Goal: Information Seeking & Learning: Learn about a topic

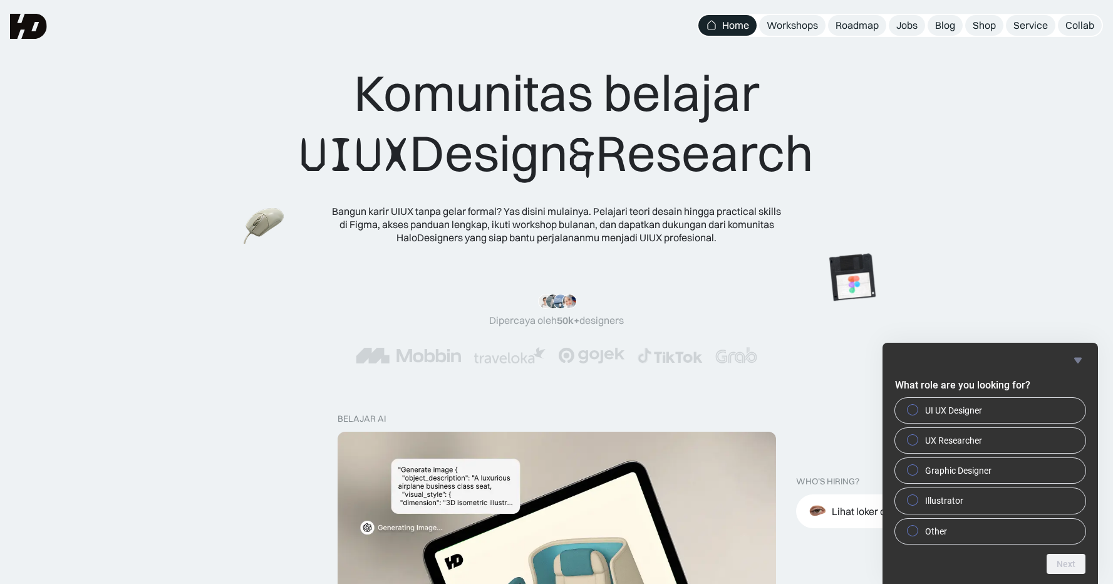
click at [554, 158] on div "Komunitas belajar UIUX Design & Research" at bounding box center [556, 124] width 514 height 122
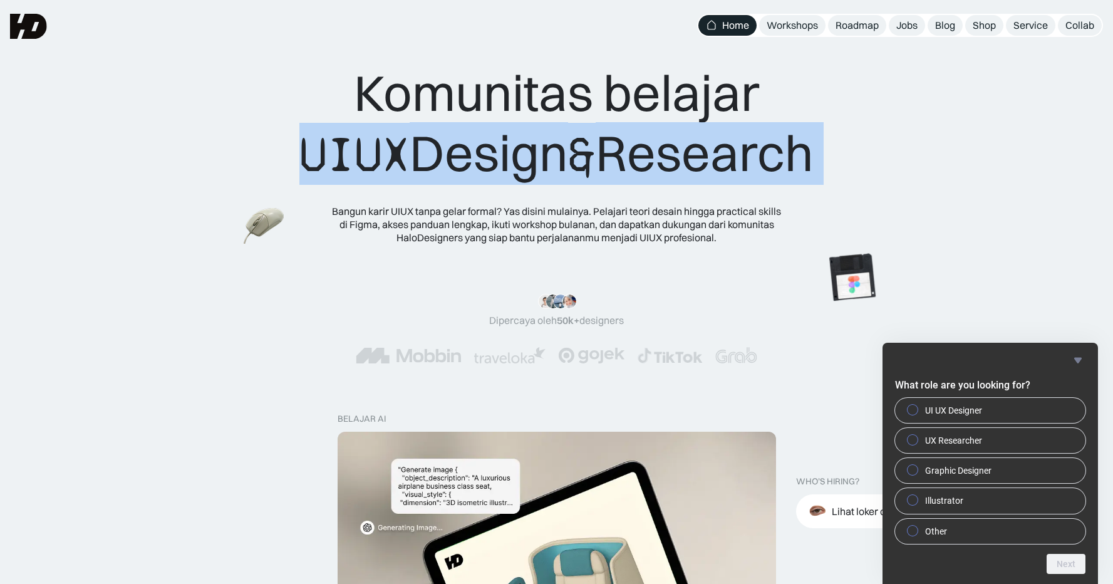
click at [554, 158] on div "Komunitas belajar UIUX Design & Research" at bounding box center [556, 124] width 514 height 122
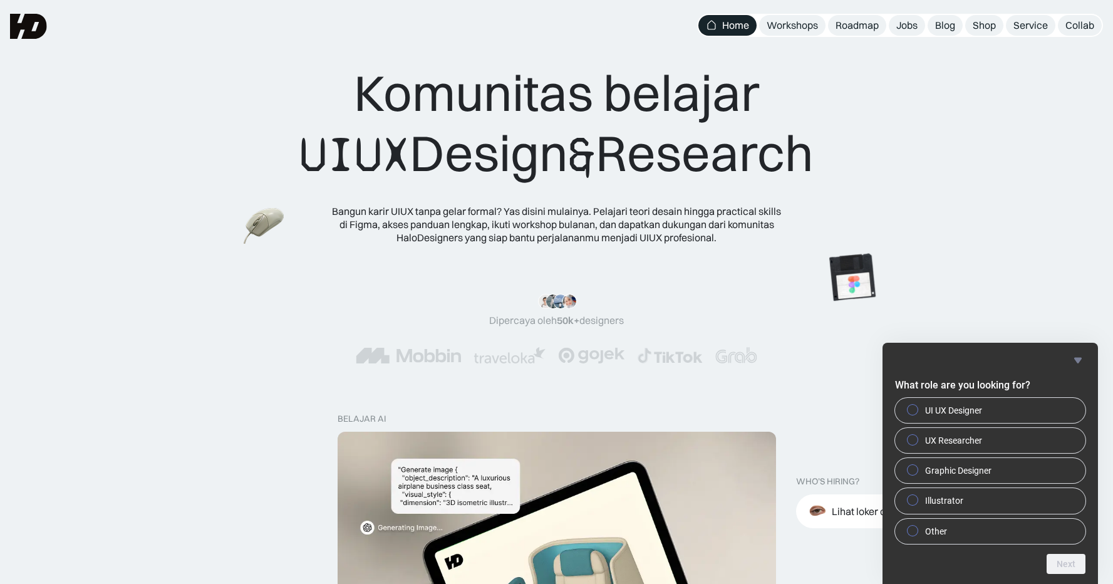
click at [565, 219] on div "Bangun karir UIUX tanpa gelar formal? Yas disini mulainya. Pelajari teori desai…" at bounding box center [556, 224] width 451 height 39
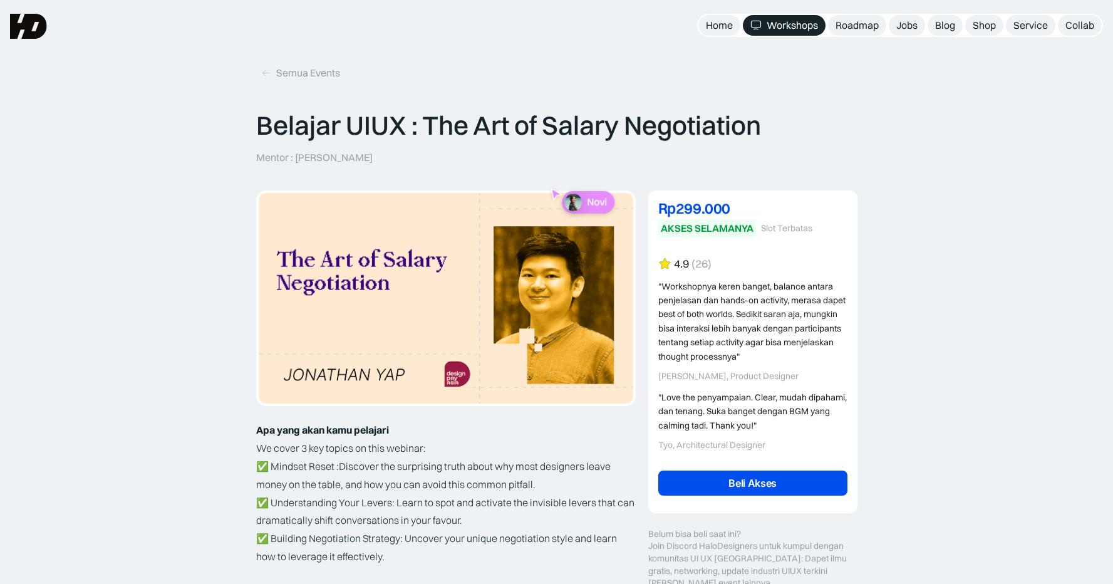
scroll to position [216, 0]
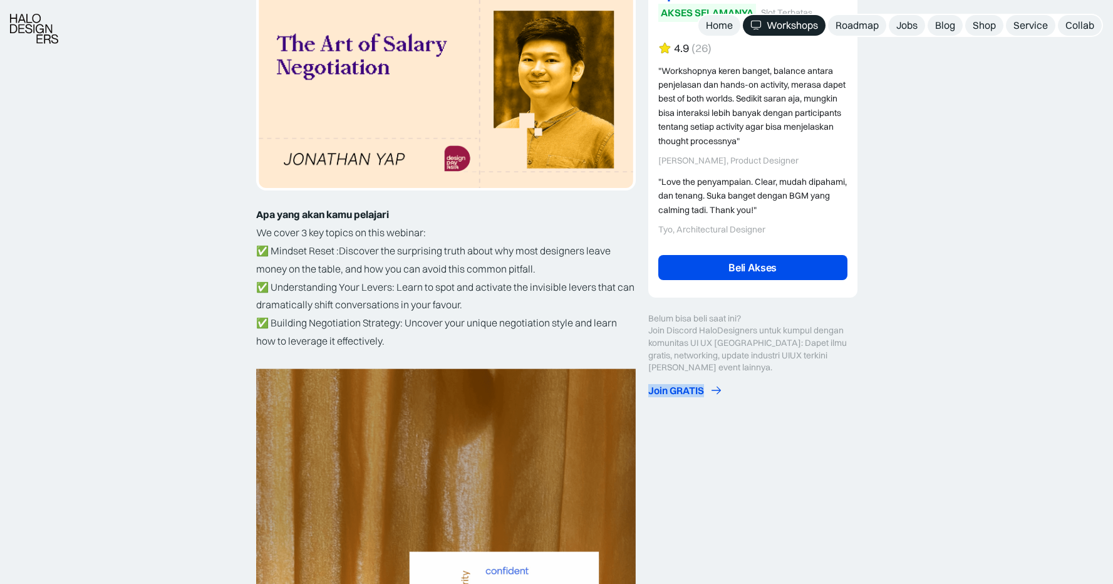
click at [715, 389] on icon at bounding box center [716, 390] width 13 height 13
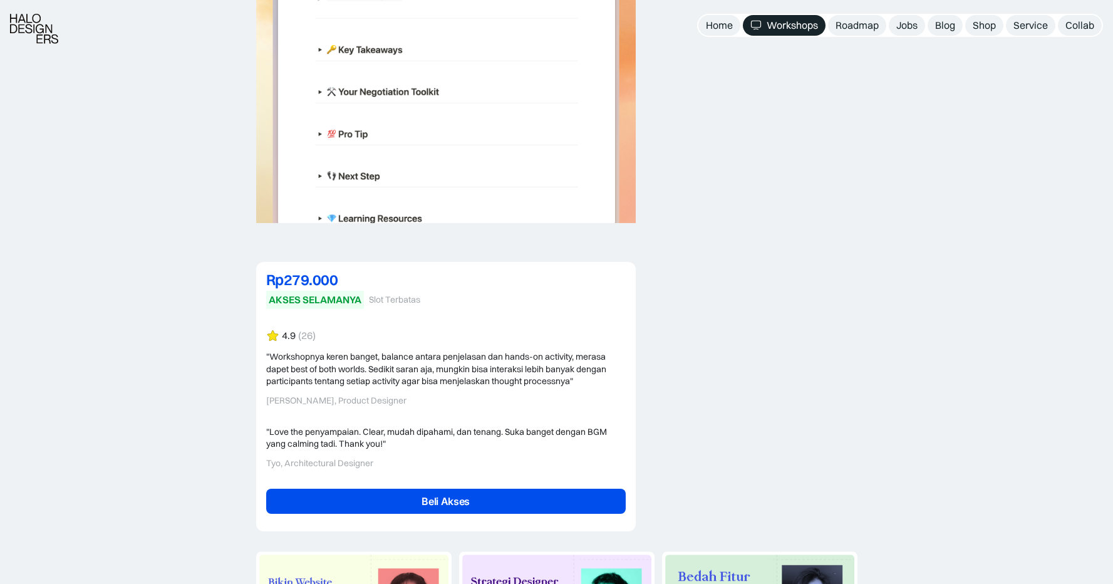
scroll to position [2944, 0]
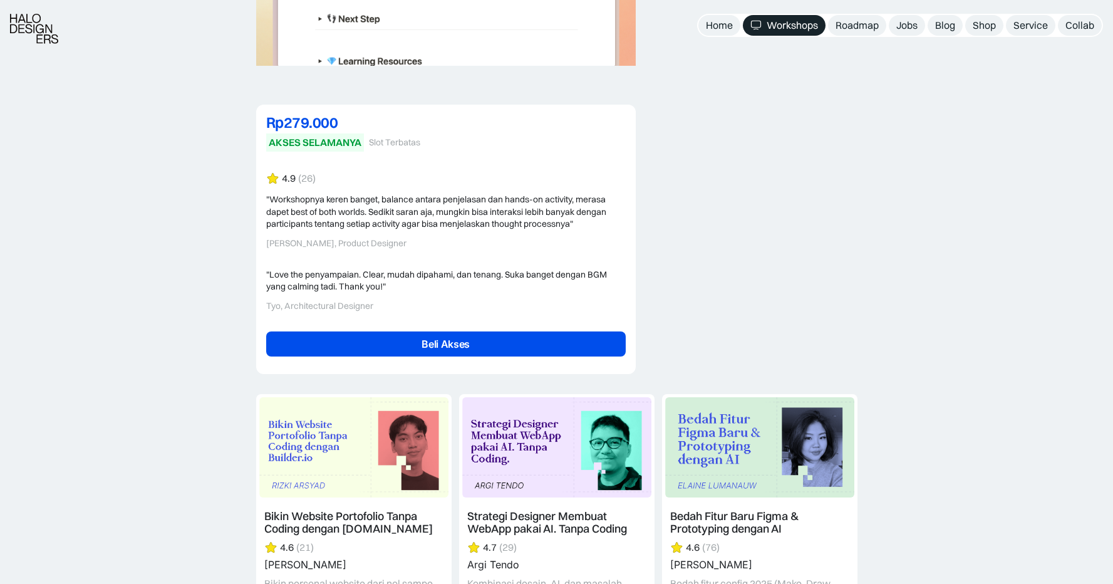
click at [817, 21] on div "Workshops" at bounding box center [792, 25] width 51 height 13
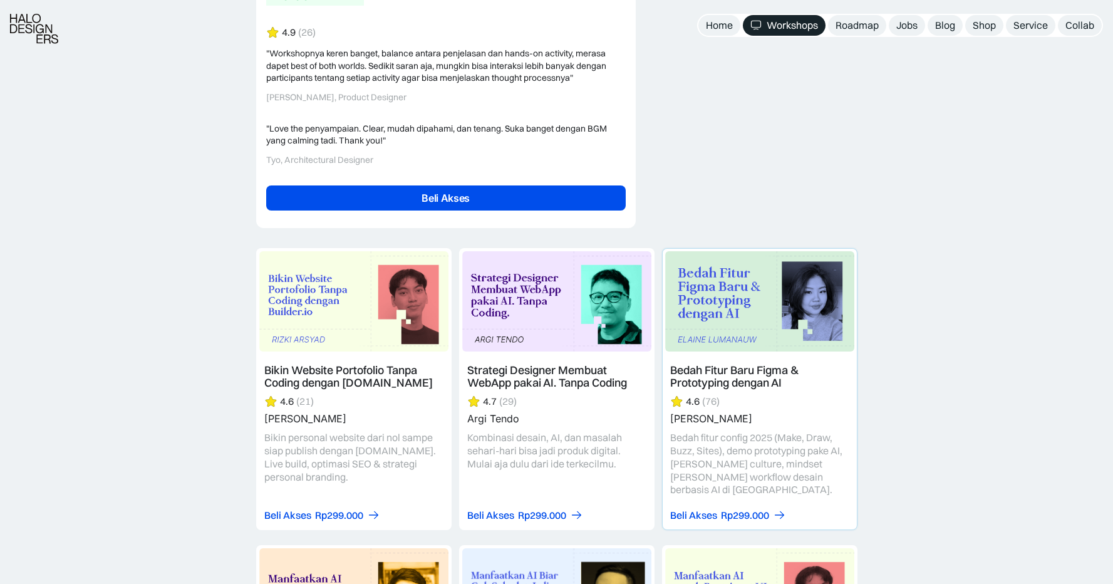
scroll to position [3247, 0]
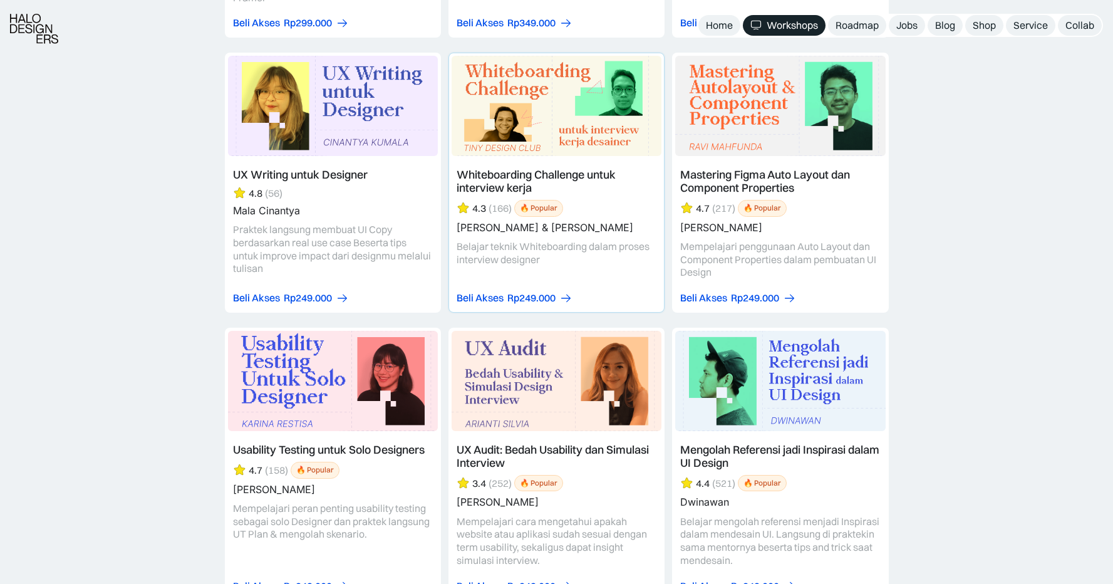
scroll to position [4407, 0]
